Goal: Navigation & Orientation: Understand site structure

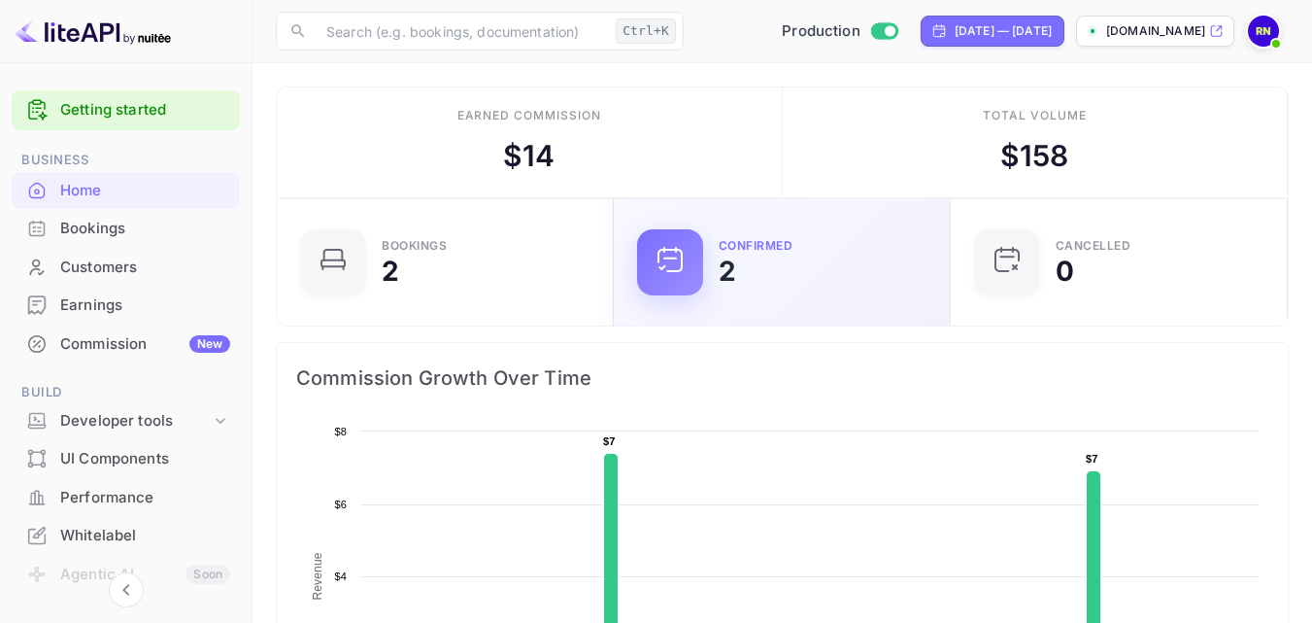
scroll to position [301, 311]
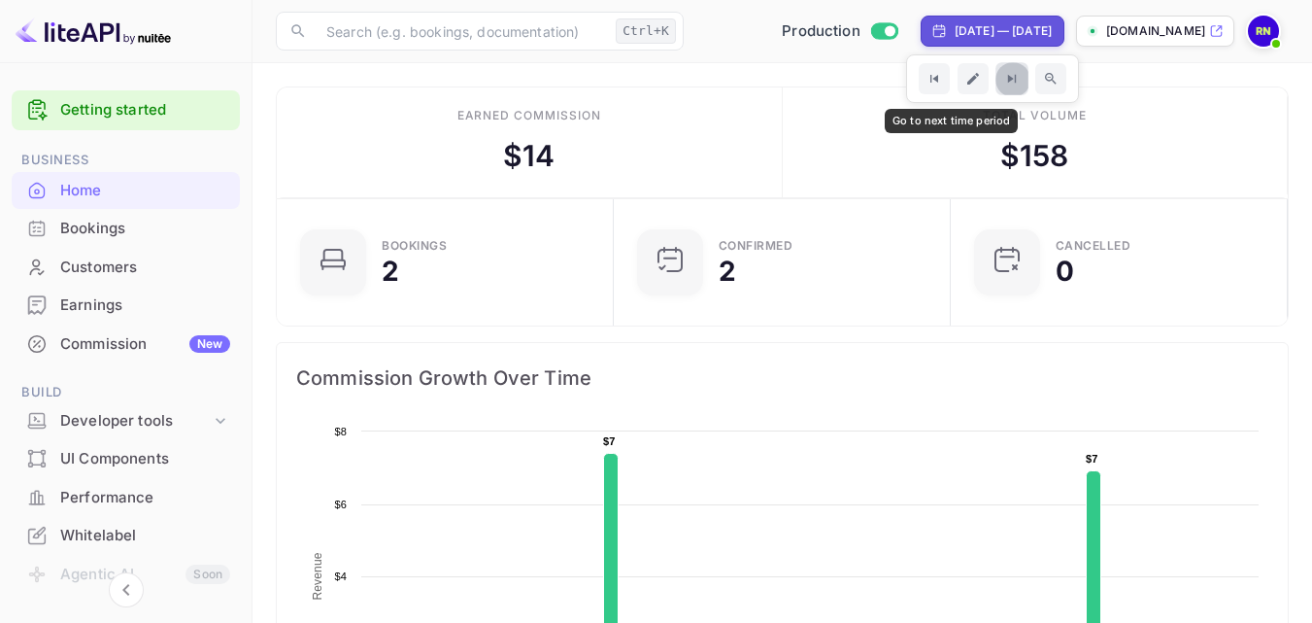
click at [1004, 79] on icon "Go to next time period" at bounding box center [1012, 79] width 17 height 17
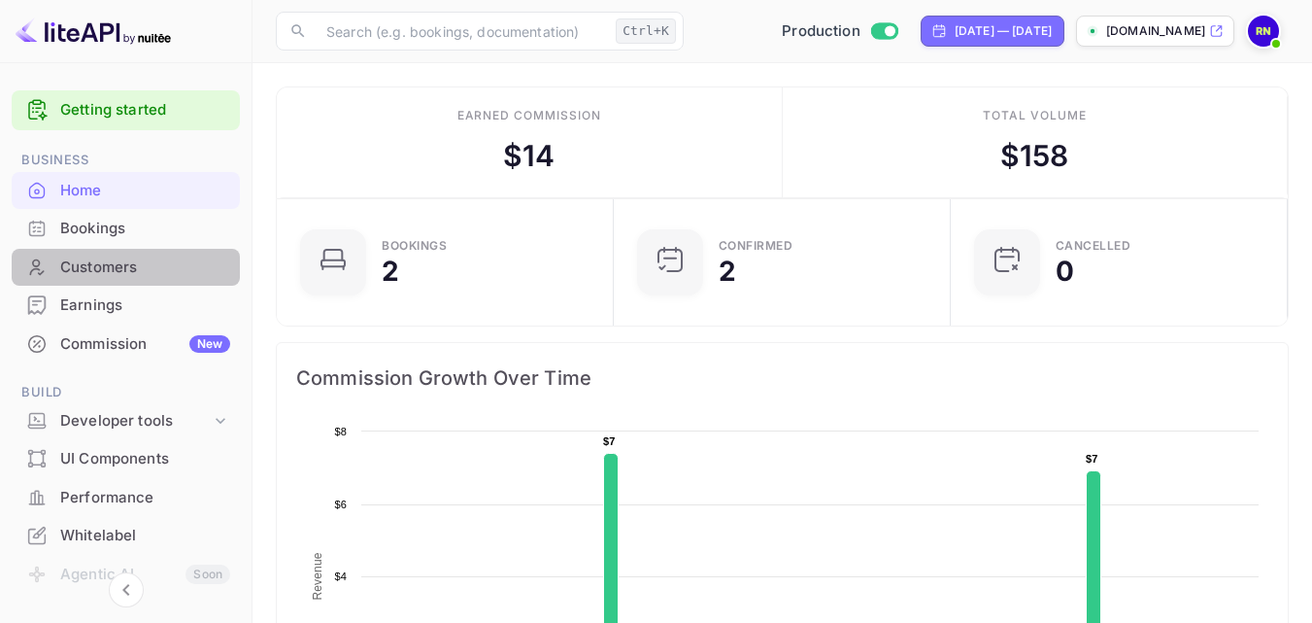
click at [143, 267] on div "Customers" at bounding box center [145, 267] width 170 height 22
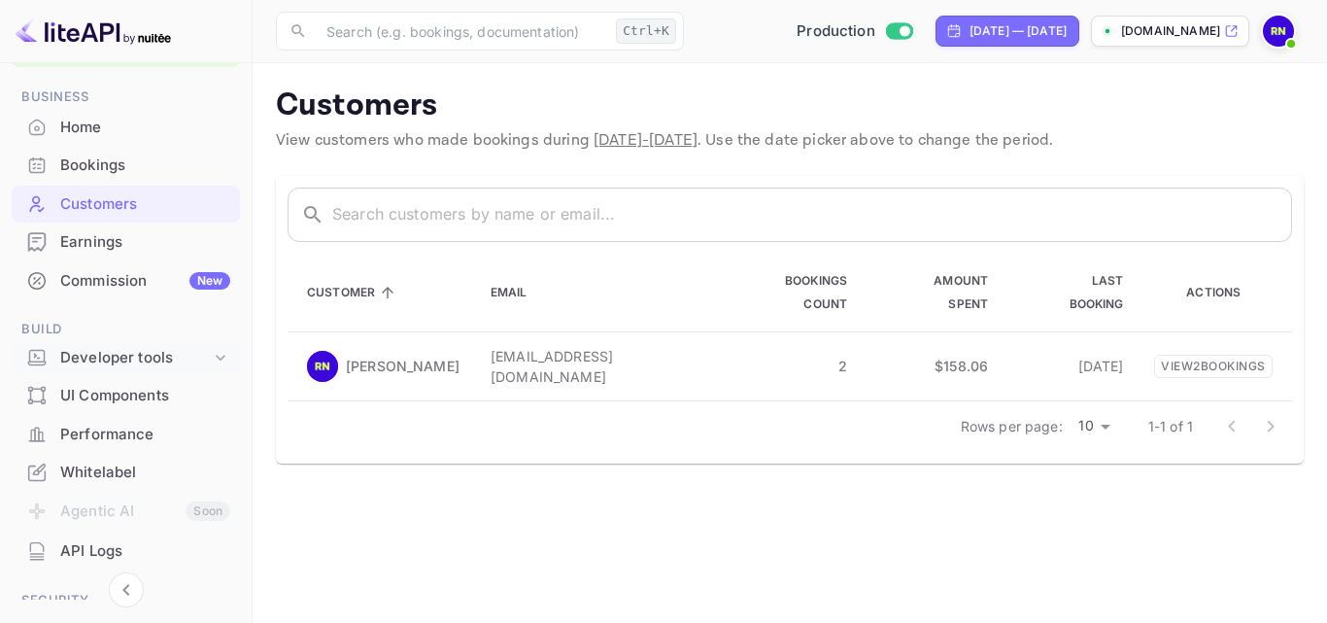
scroll to position [97, 0]
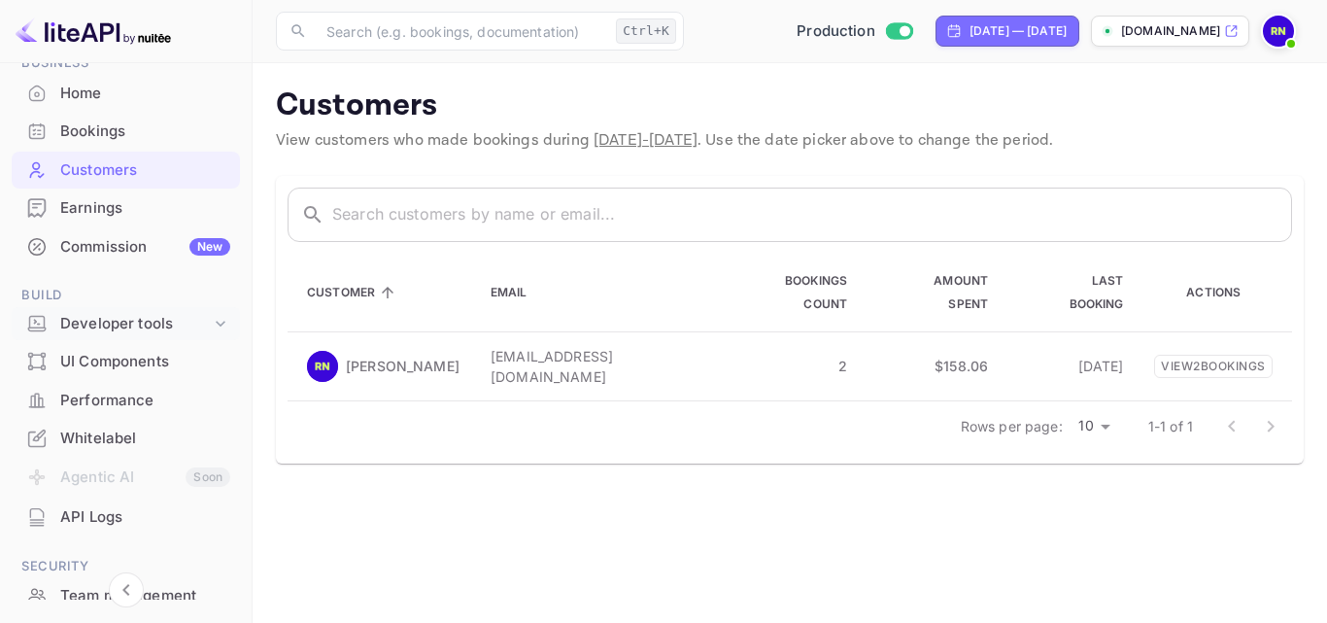
click at [147, 328] on div "Developer tools" at bounding box center [135, 324] width 151 height 22
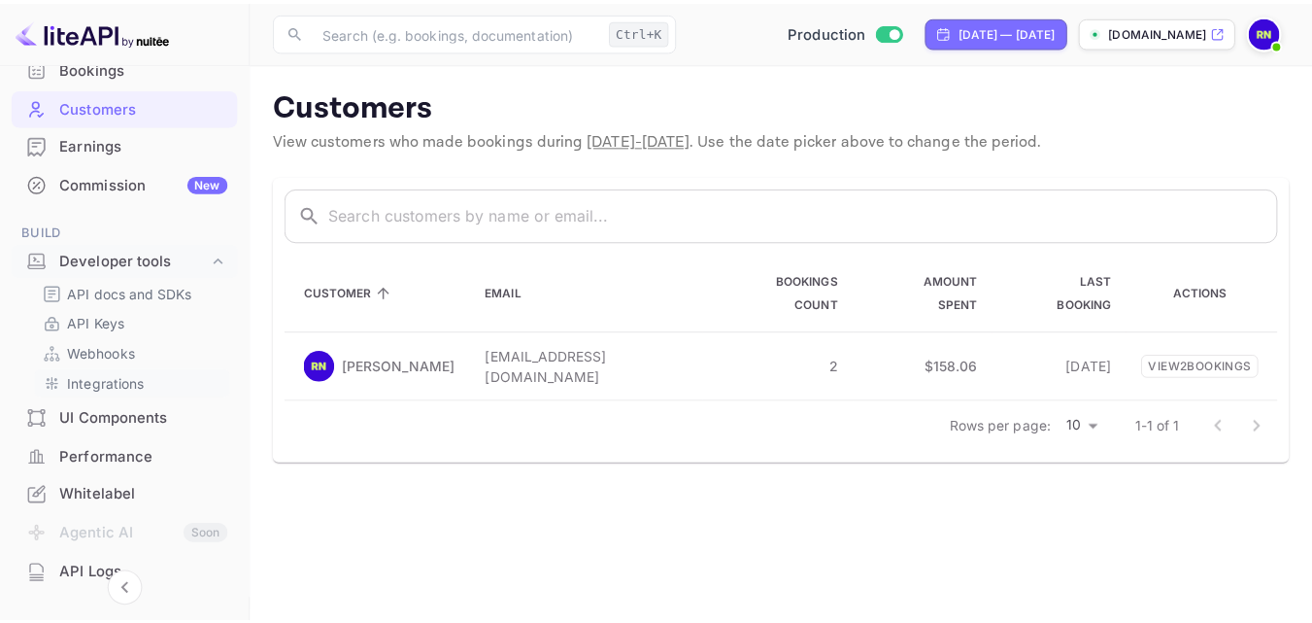
scroll to position [194, 0]
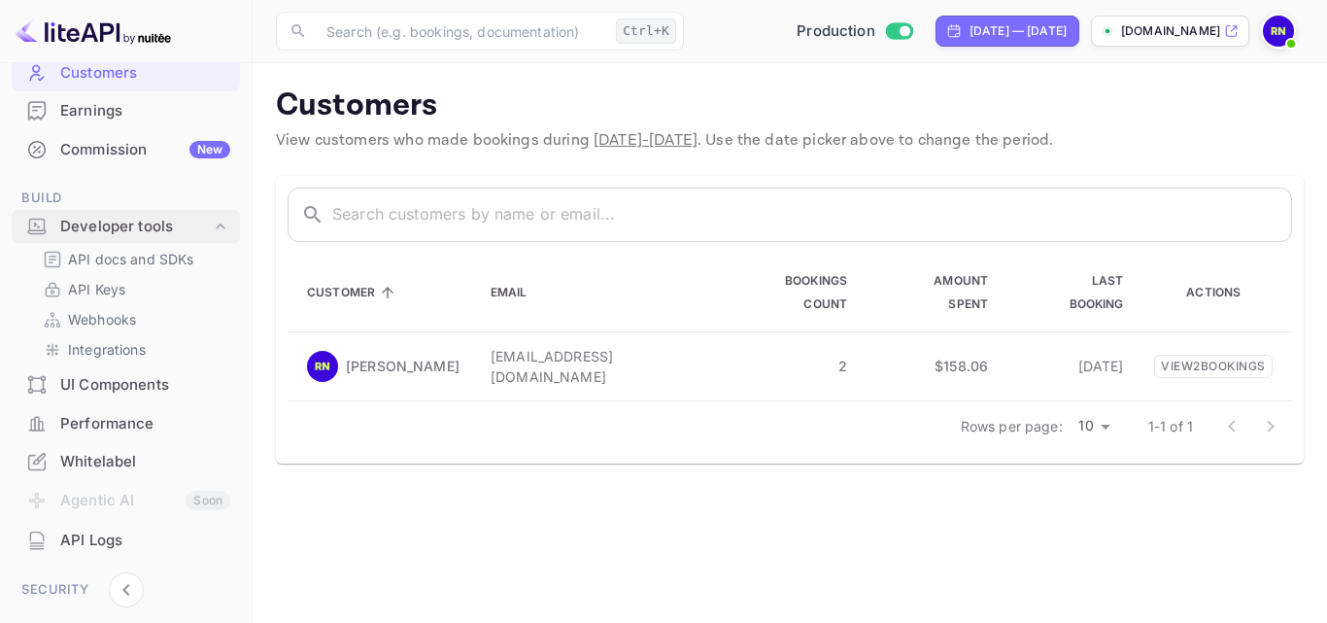
click at [203, 228] on div "Developer tools" at bounding box center [135, 227] width 151 height 22
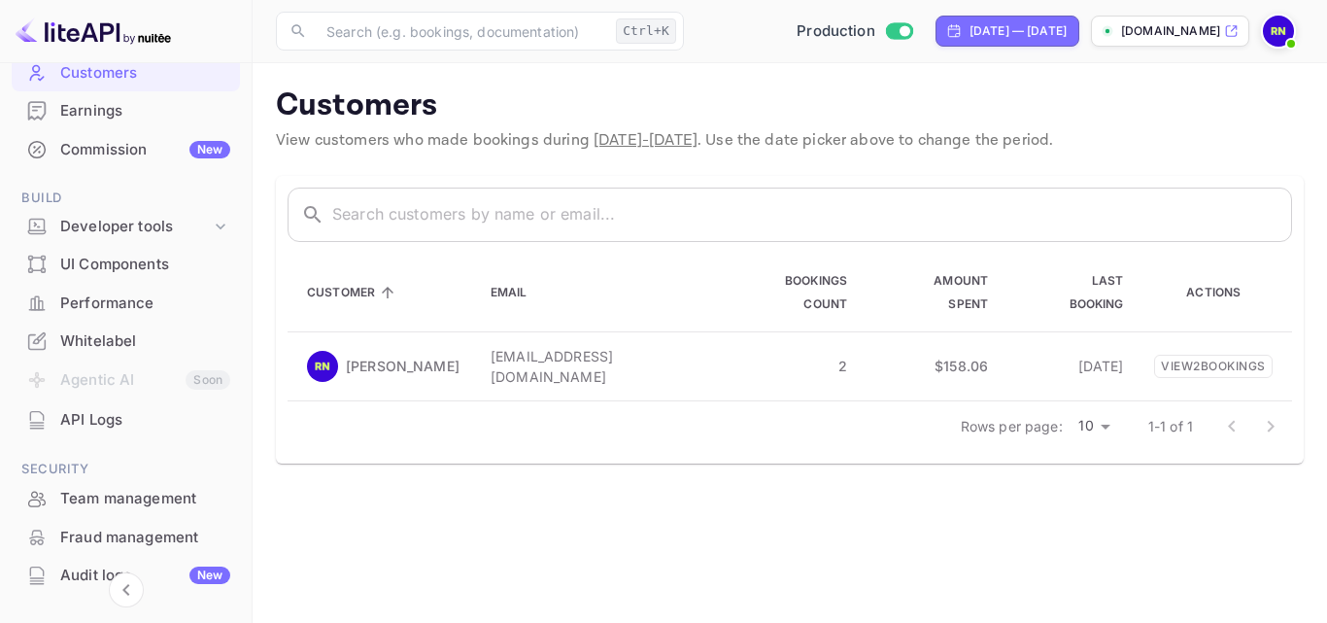
click at [141, 273] on div "UI Components" at bounding box center [145, 265] width 170 height 22
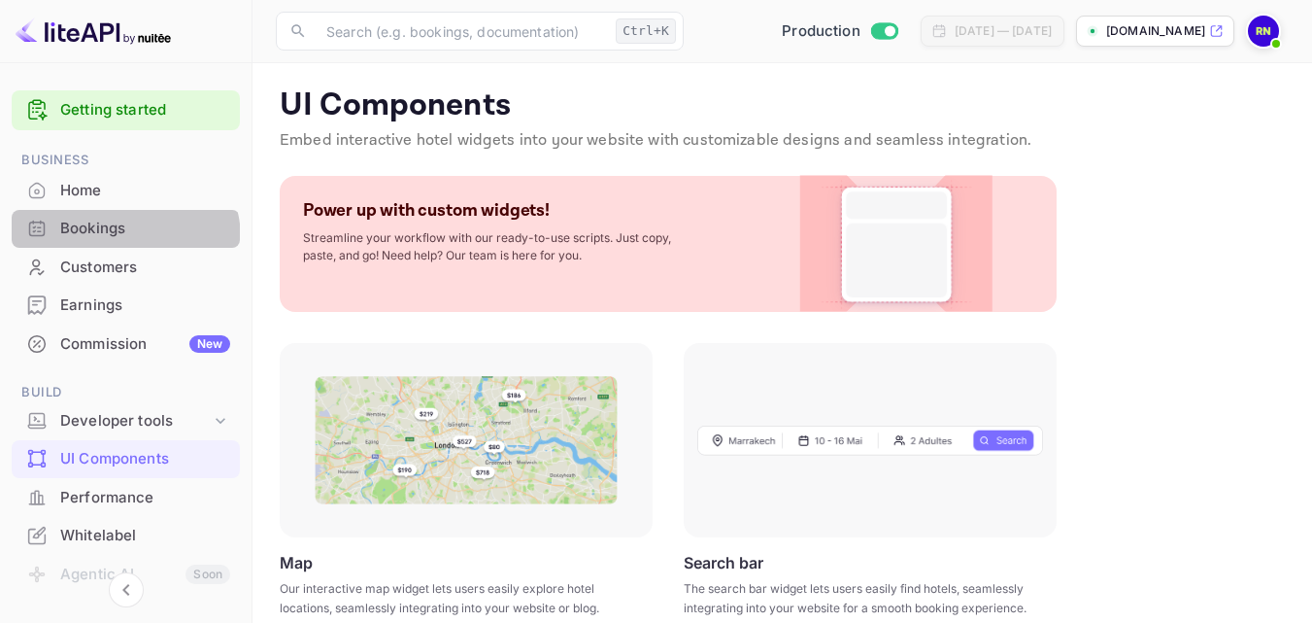
click at [121, 239] on div "Bookings" at bounding box center [145, 229] width 170 height 22
